Goal: Download file/media

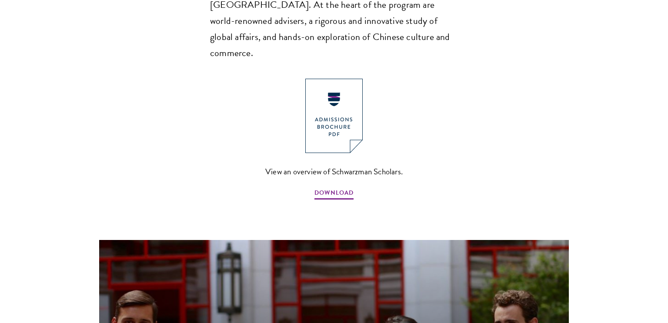
scroll to position [665, 0]
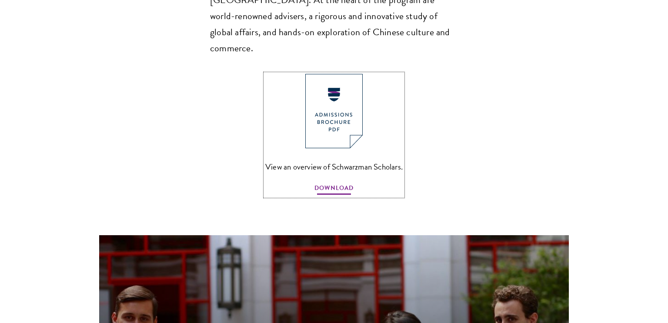
click at [329, 183] on span "DOWNLOAD" at bounding box center [333, 189] width 39 height 13
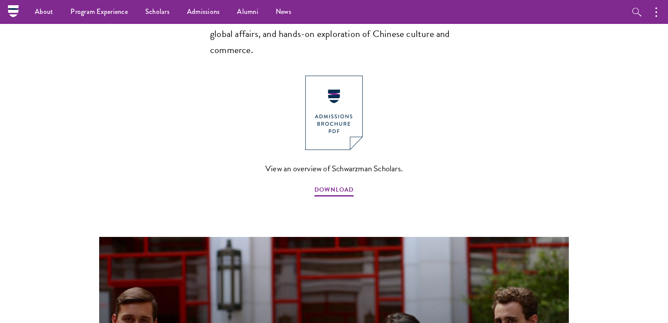
scroll to position [665, 0]
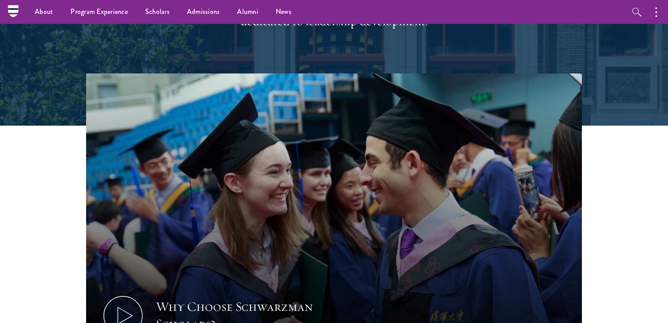
scroll to position [201, 0]
